Goal: Task Accomplishment & Management: Use online tool/utility

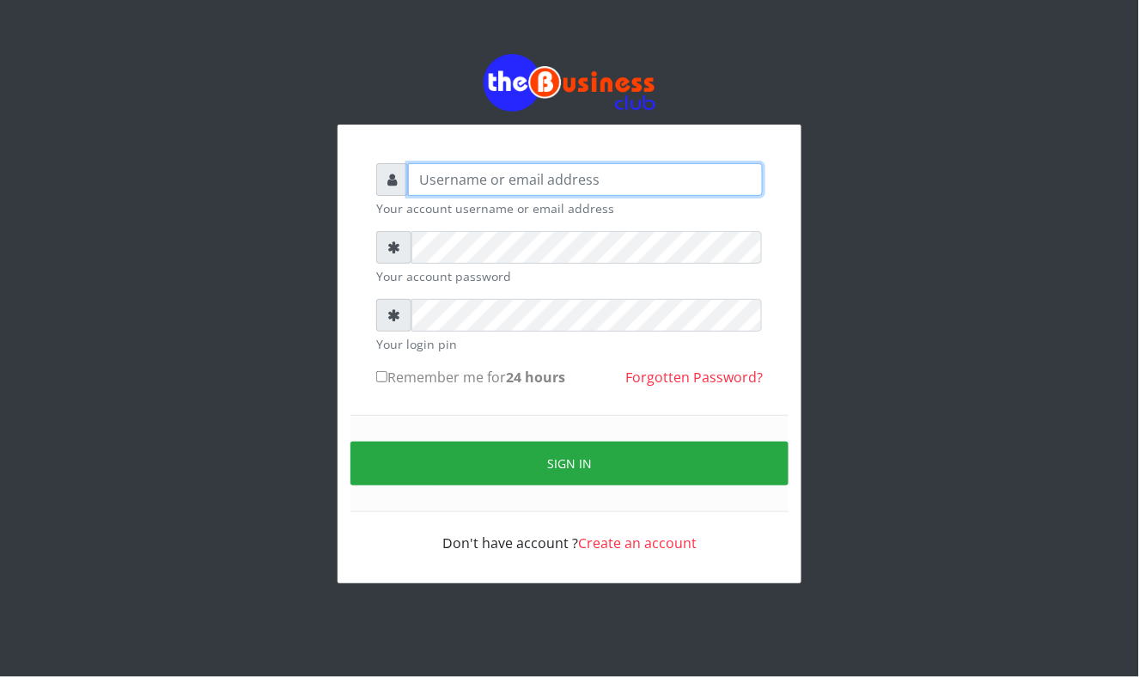
type input "Mavincio"
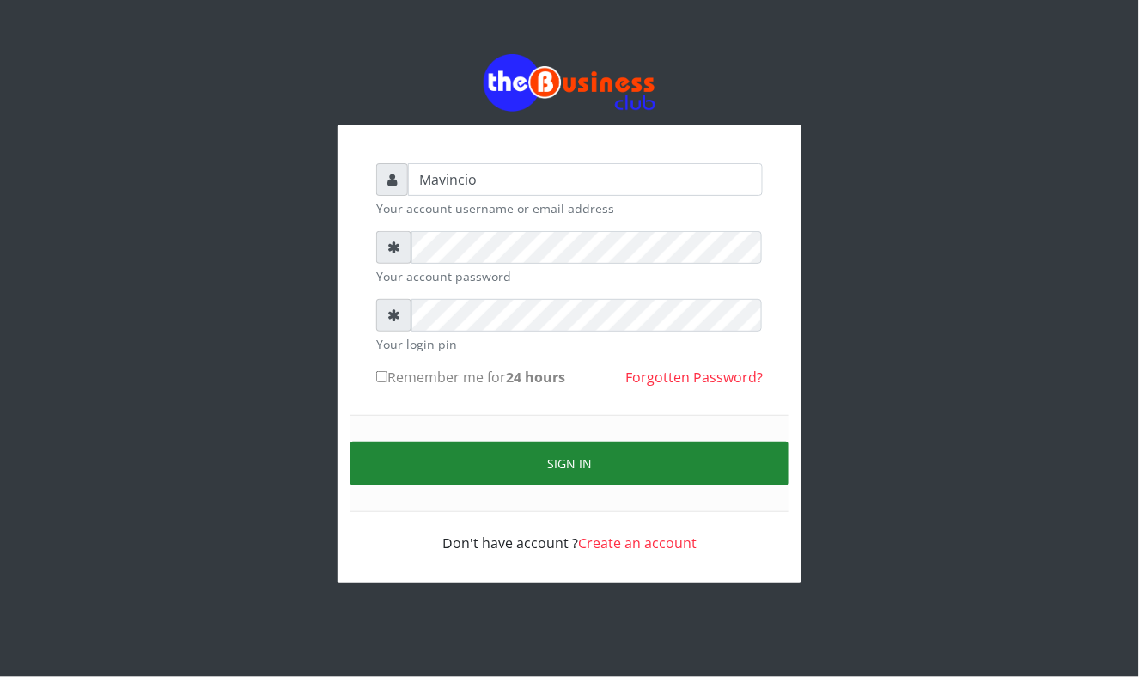
click at [557, 467] on button "Sign in" at bounding box center [569, 463] width 438 height 44
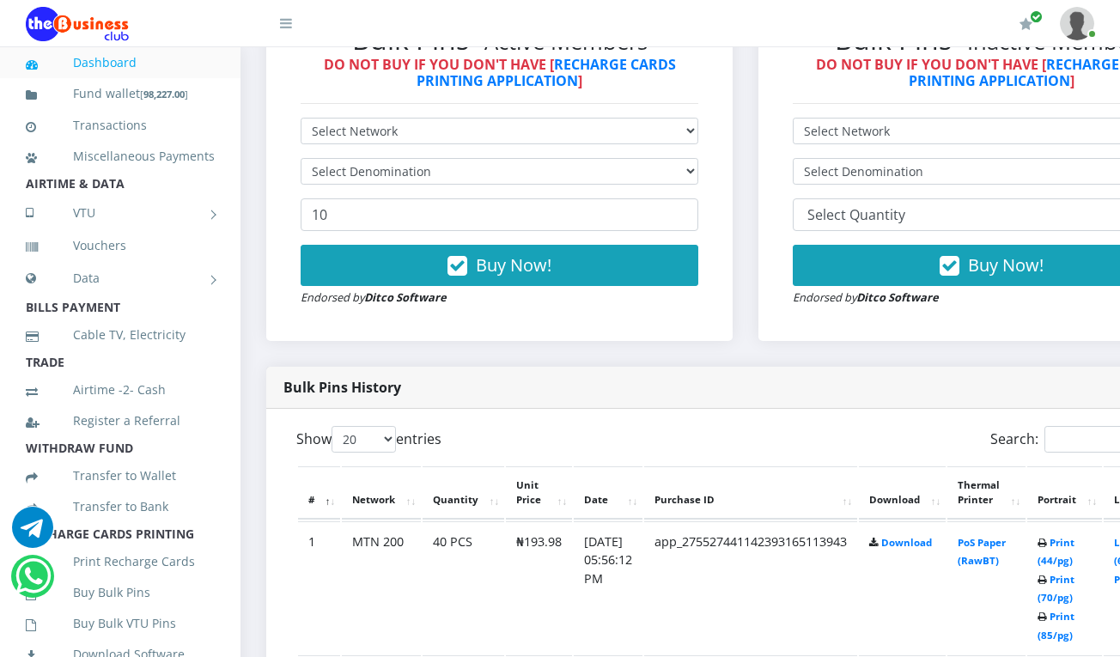
scroll to position [610, 0]
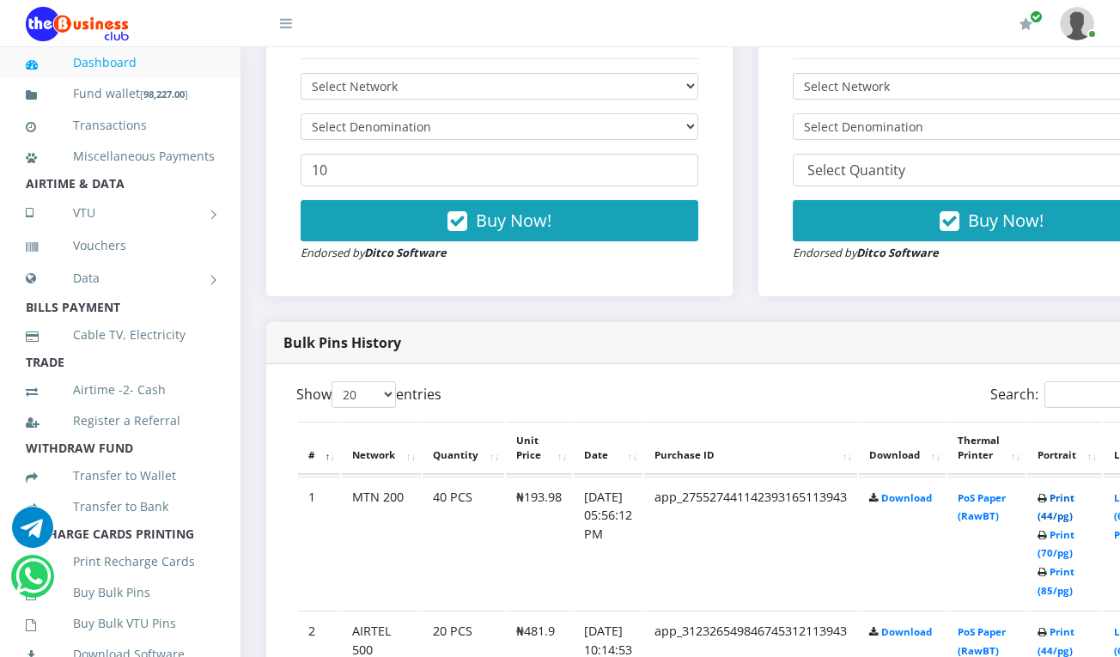
click at [1075, 500] on link "Print (44/pg)" at bounding box center [1056, 507] width 37 height 32
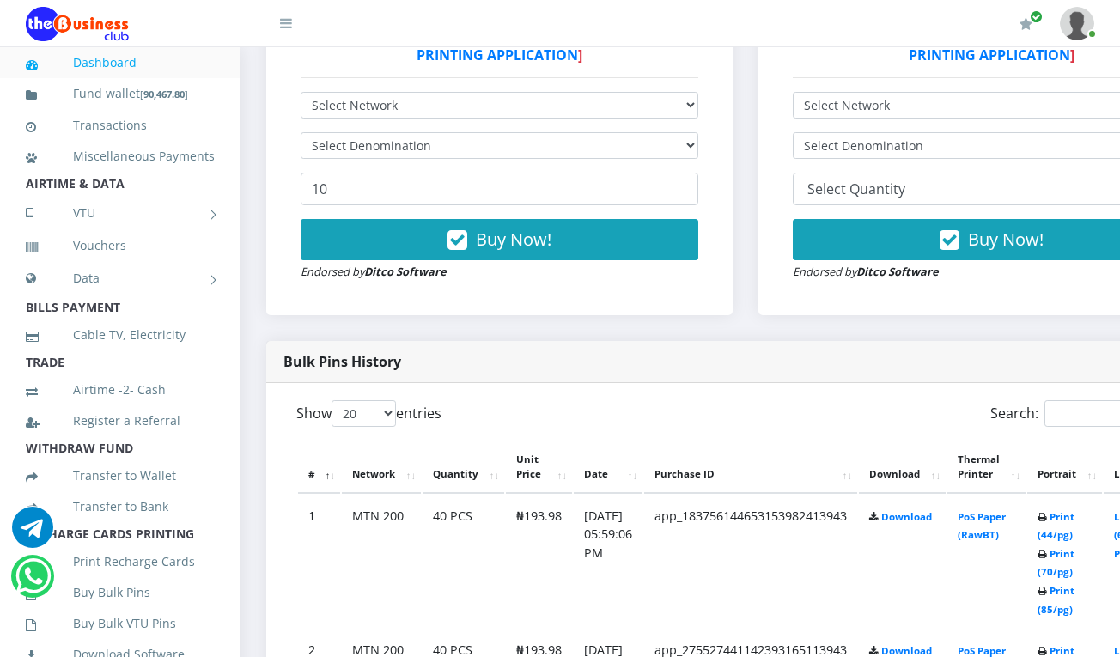
scroll to position [609, 0]
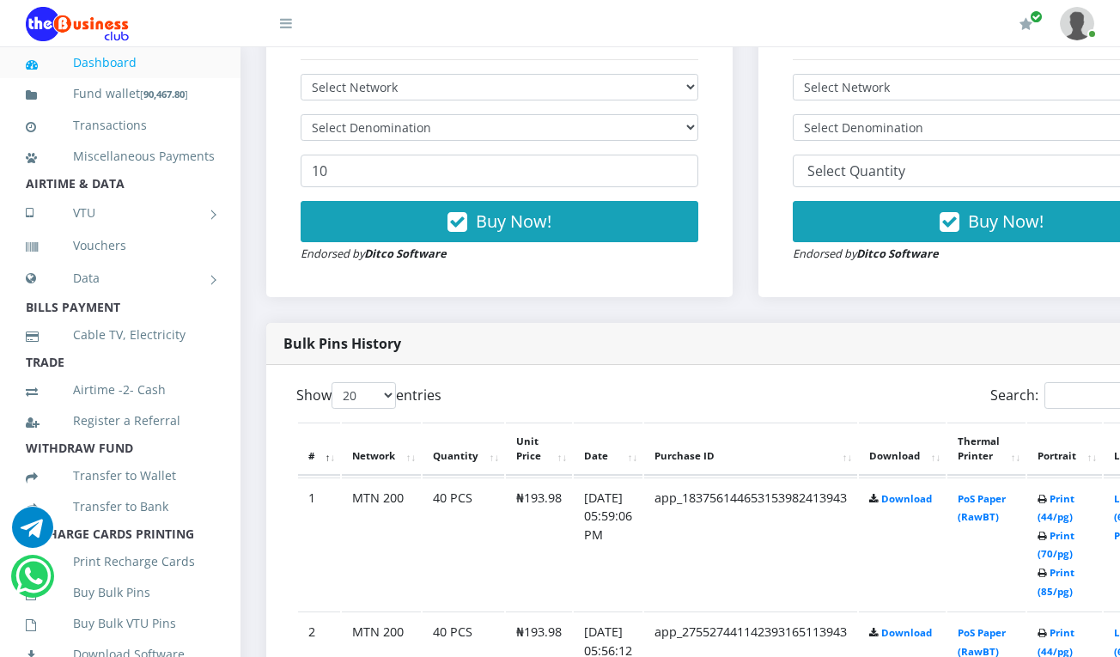
click at [986, 454] on th "Thermal Printer" at bounding box center [986, 449] width 78 height 53
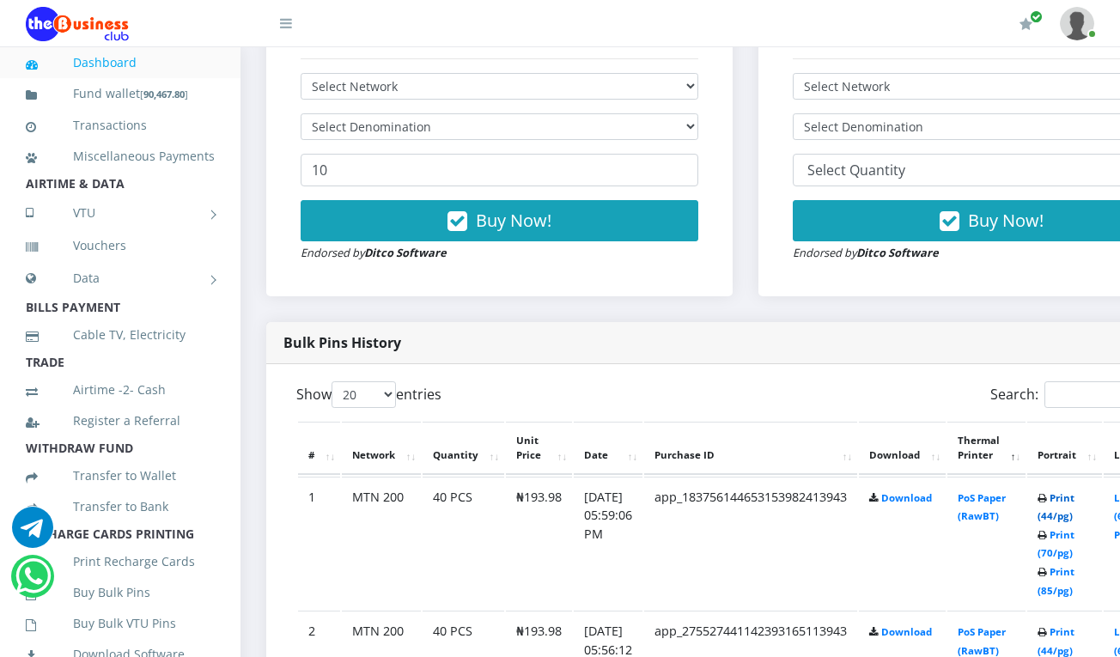
click at [1072, 500] on link "Print (44/pg)" at bounding box center [1056, 507] width 37 height 32
